Goal: Task Accomplishment & Management: Manage account settings

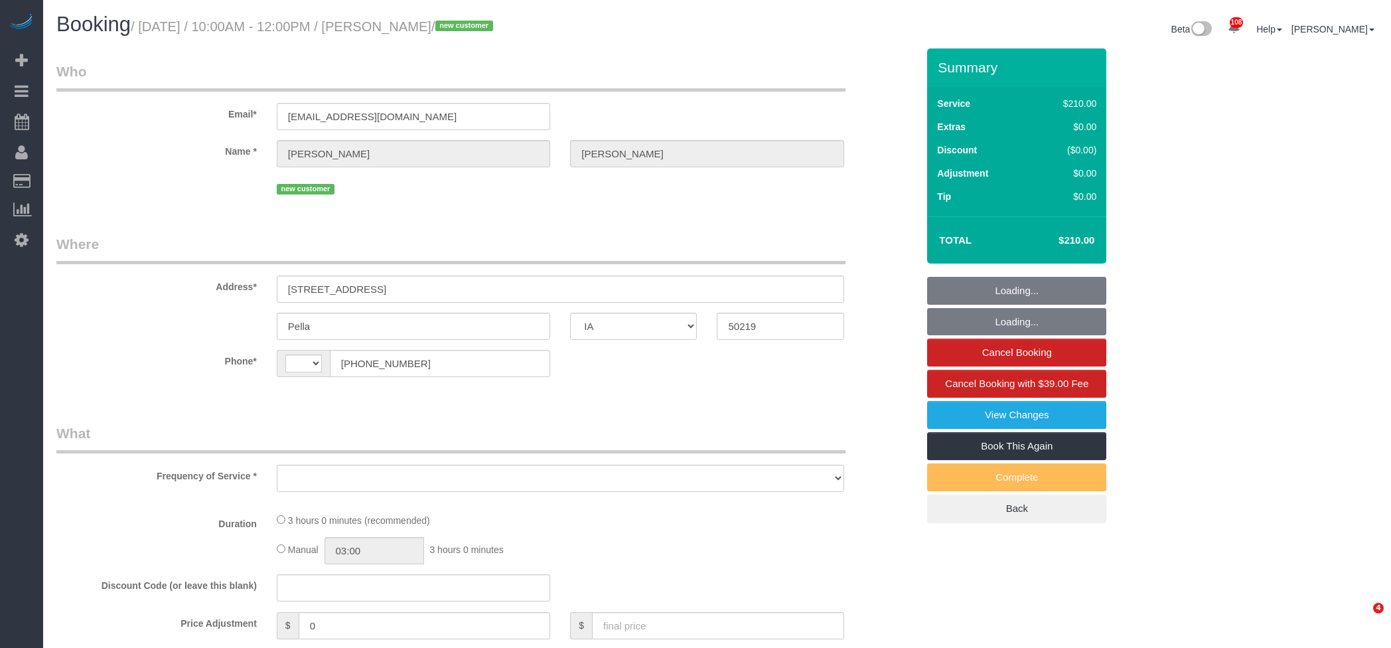
select select "IA"
select select "string:[GEOGRAPHIC_DATA]"
select select "object:817"
select select "spot1"
select select "180"
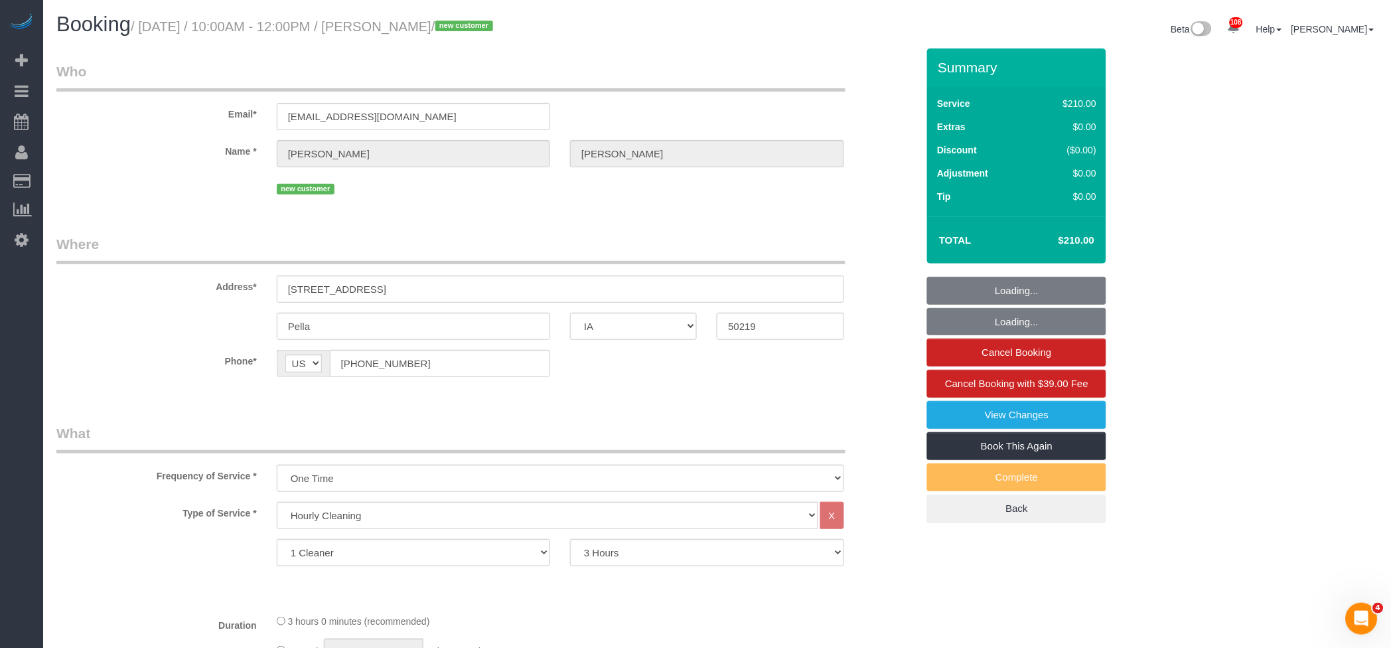
select select "object:924"
click at [420, 114] on input "[EMAIL_ADDRESS][DOMAIN_NAME]" at bounding box center [413, 116] width 273 height 27
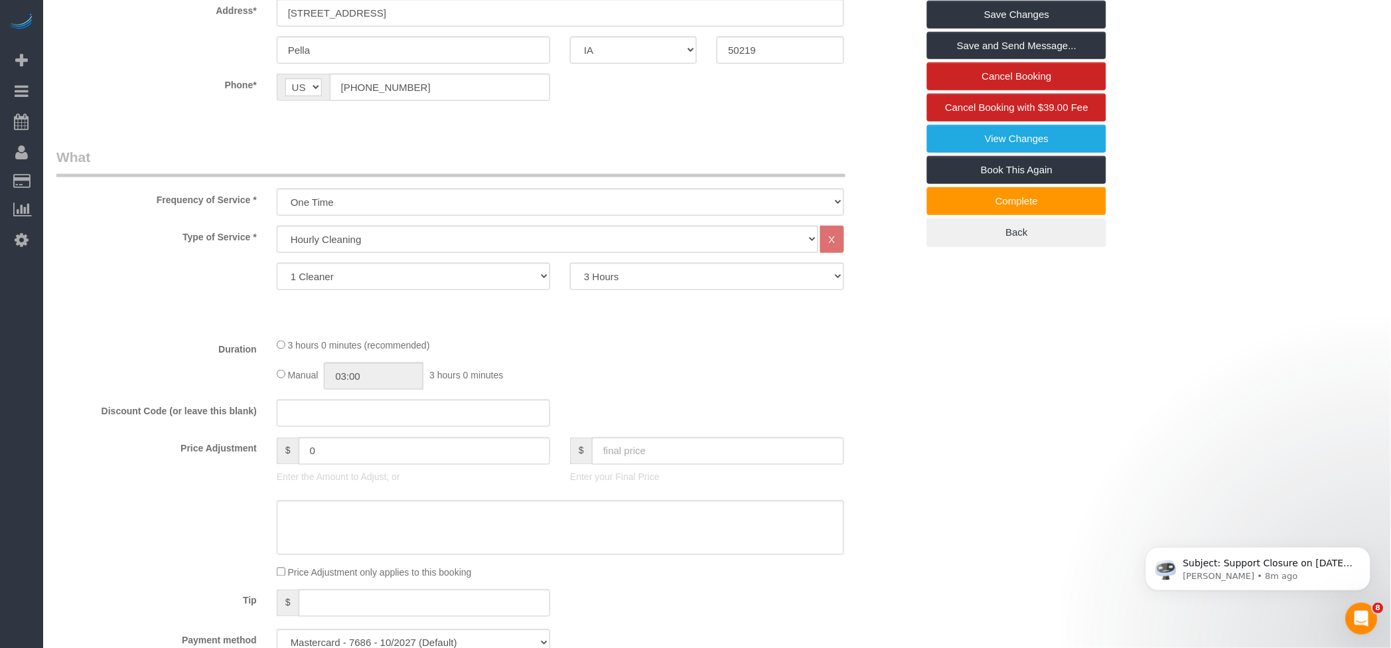
scroll to position [442, 0]
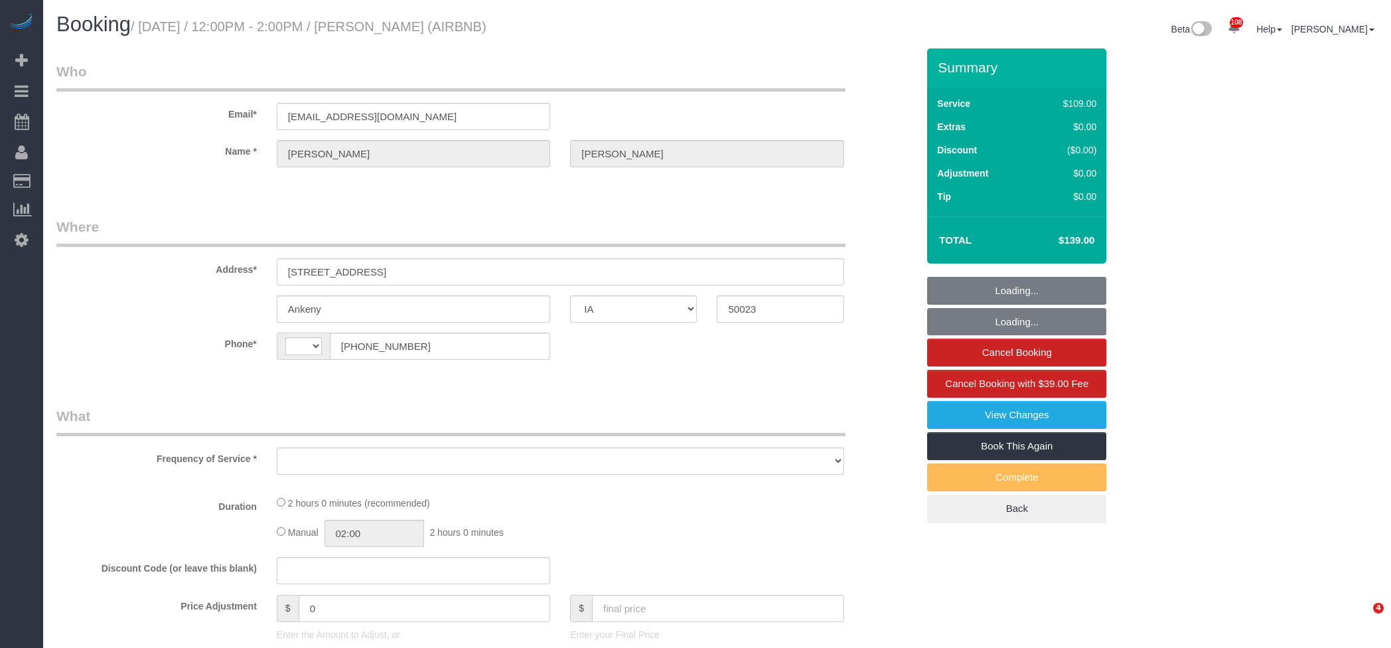
select select "IA"
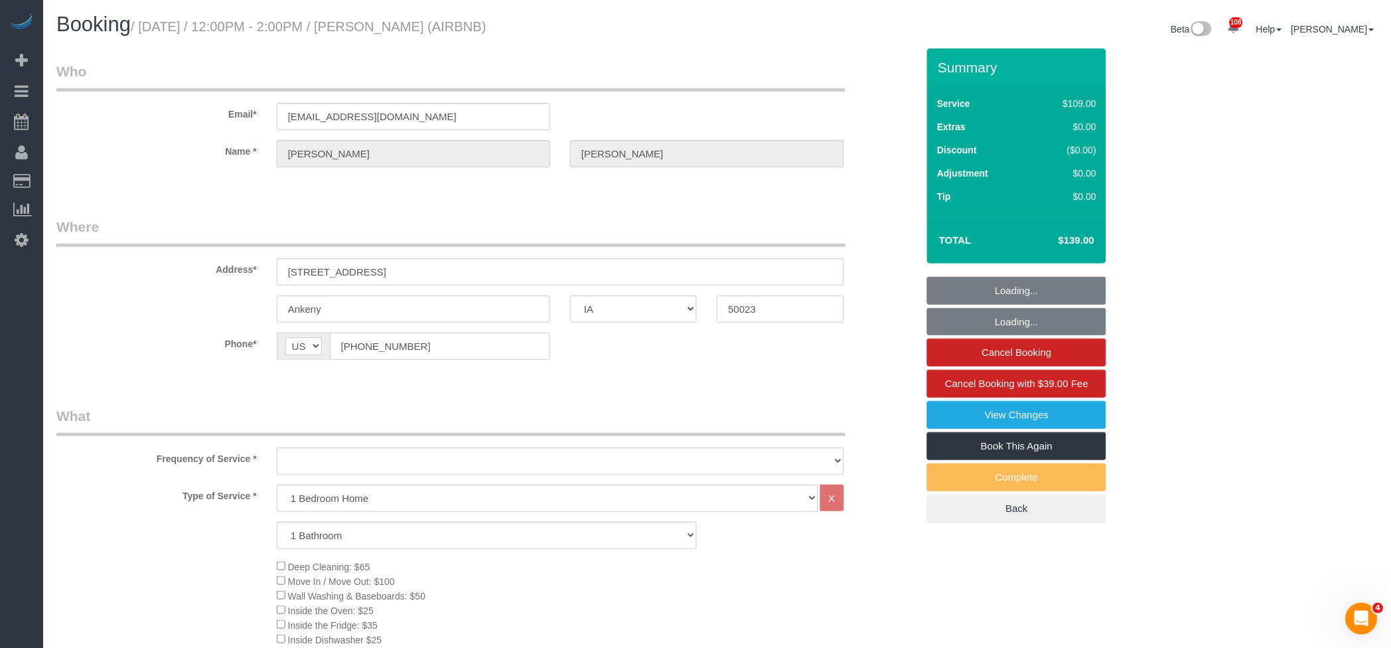
select select "string:[GEOGRAPHIC_DATA]"
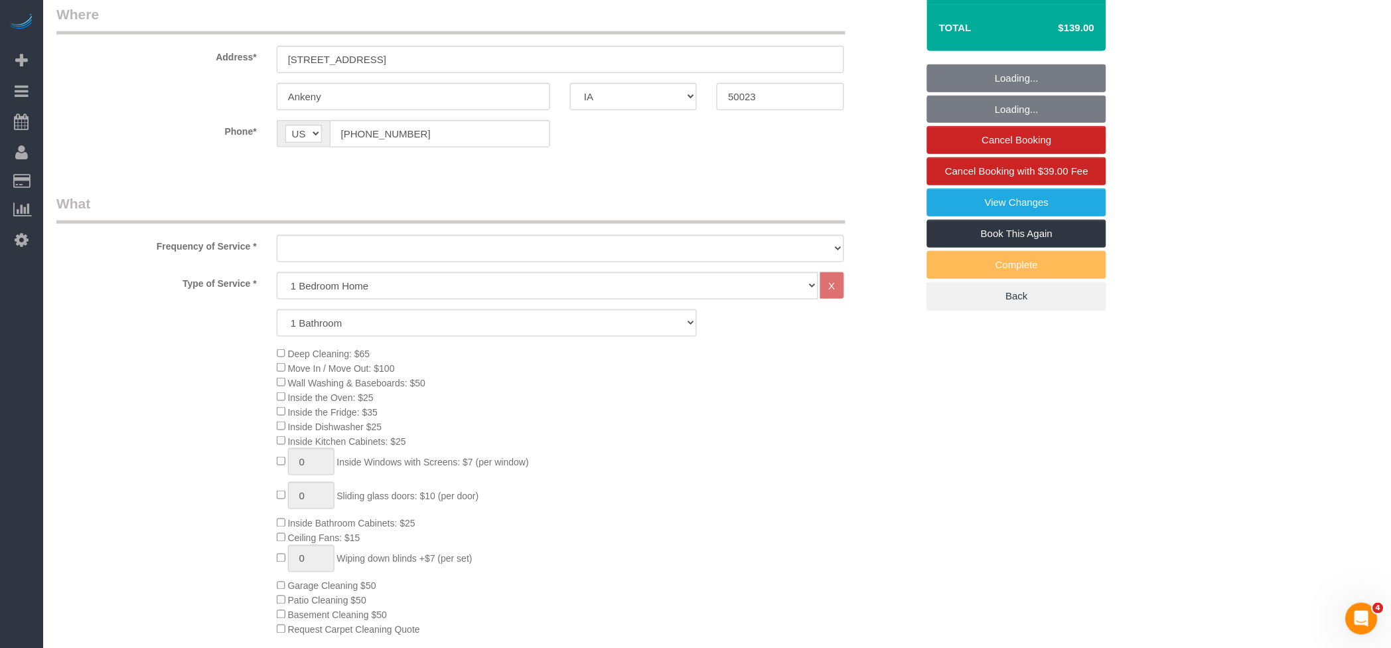
select select "object:899"
select select "spot1"
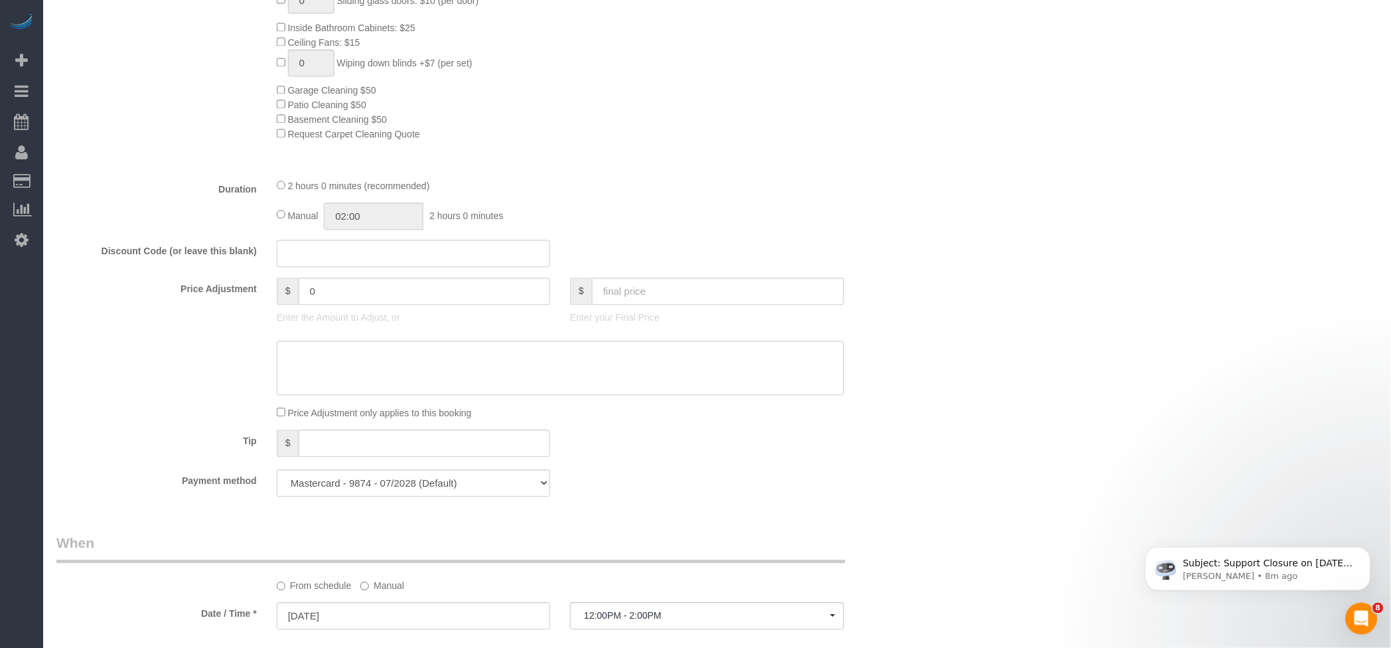
select select "object:986"
click at [714, 293] on input "text" at bounding box center [718, 291] width 252 height 27
type input "160"
click at [981, 262] on div "Who Email* [EMAIL_ADDRESS][DOMAIN_NAME] Name * [PERSON_NAME][GEOGRAPHIC_DATA] W…" at bounding box center [716, 333] width 1321 height 1984
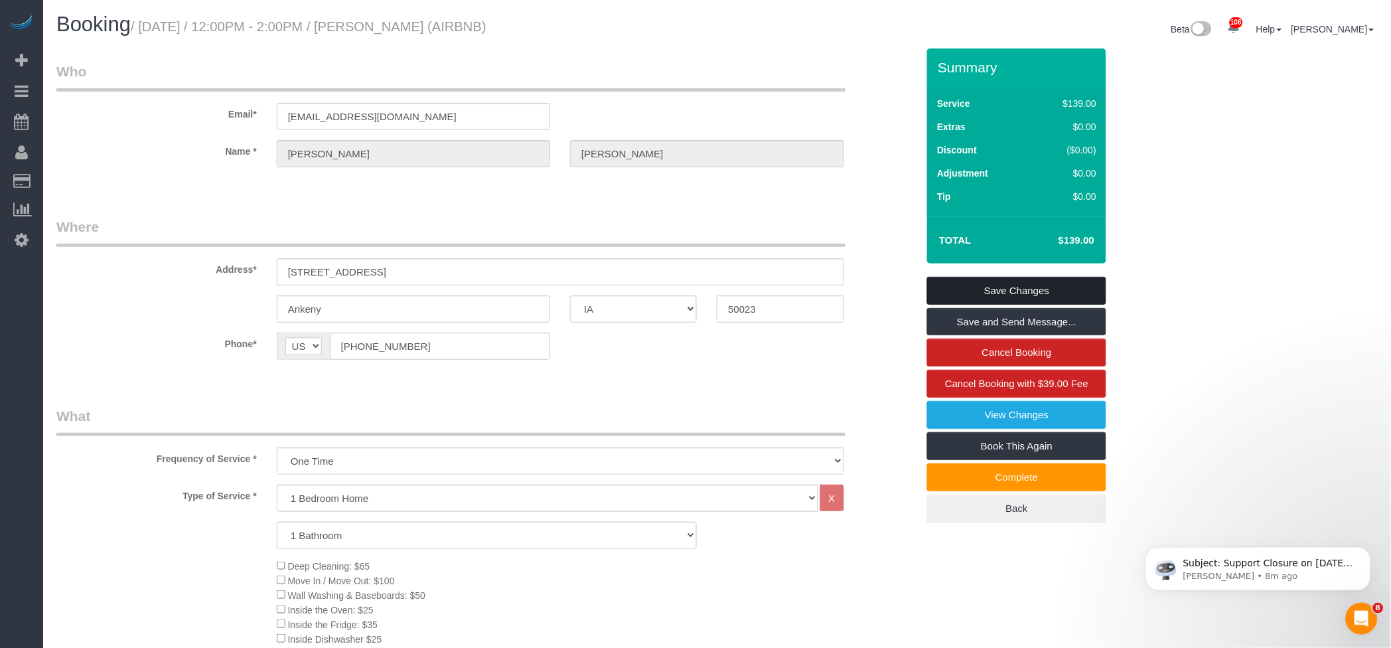
type input "21"
click at [1027, 282] on link "Save Changes" at bounding box center [1016, 291] width 179 height 28
